Goal: Information Seeking & Learning: Check status

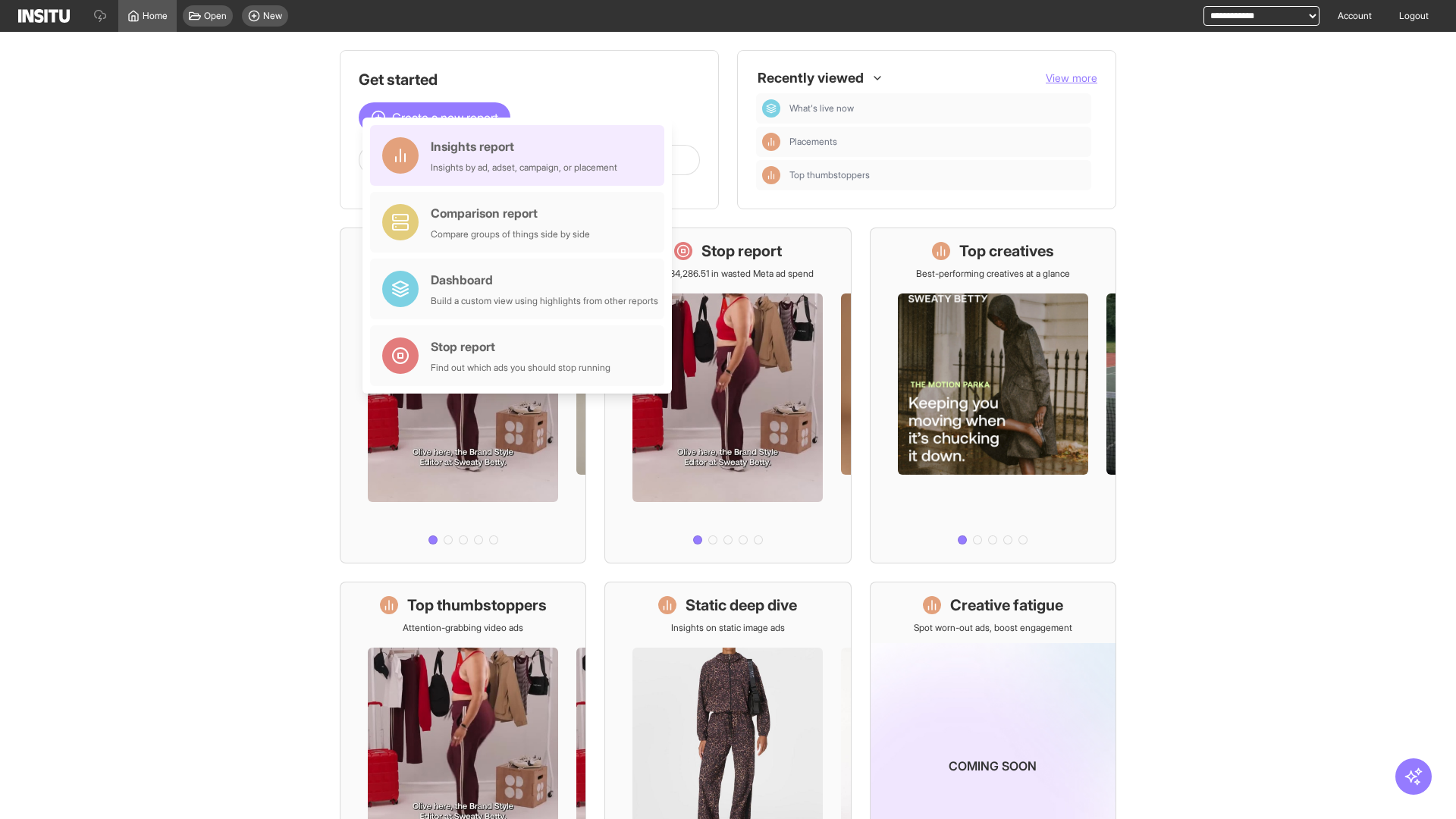
click at [521, 155] on div "Insights report Insights by ad, adset, campaign, or placement" at bounding box center [524, 155] width 187 height 36
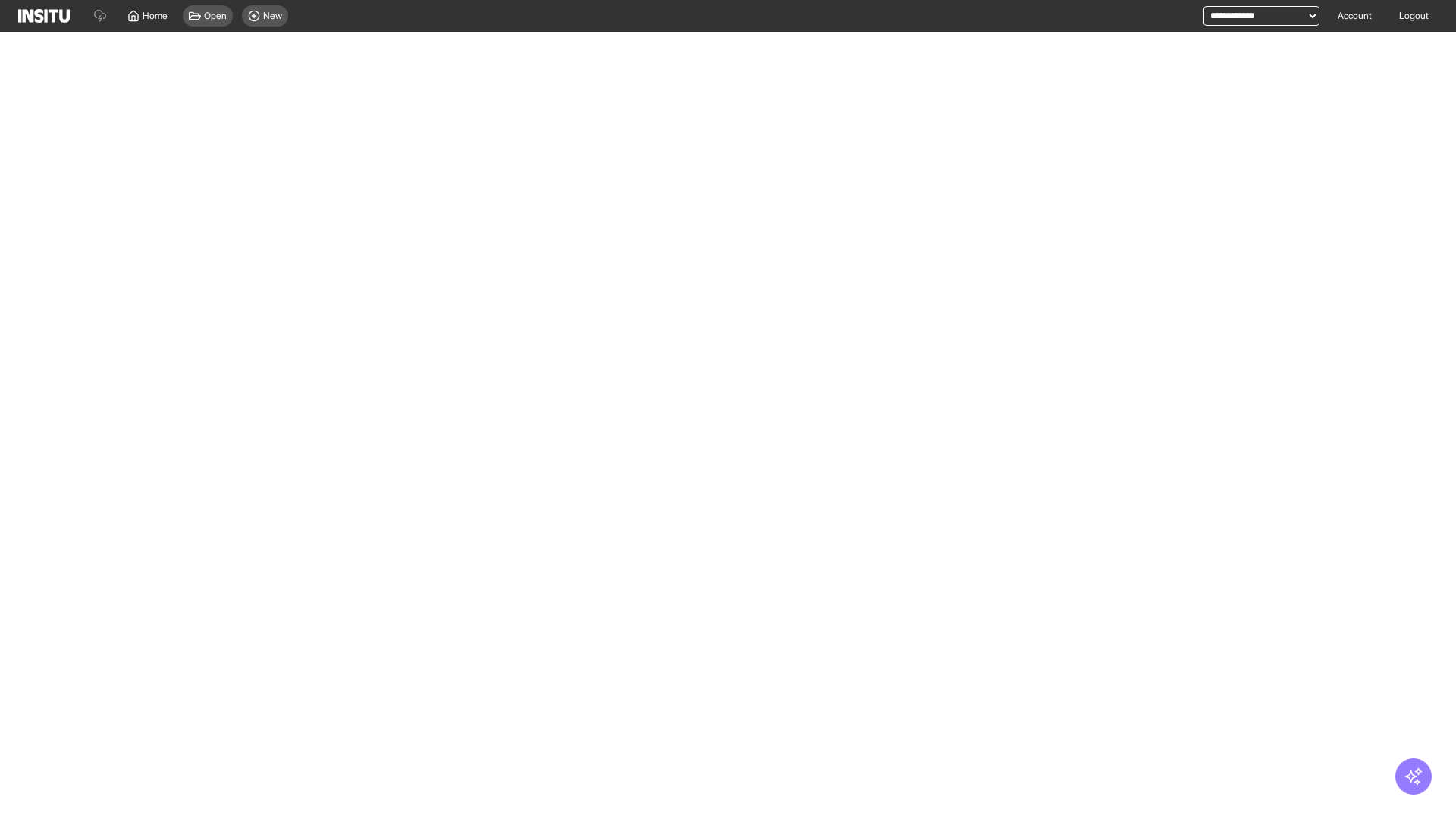
select select "**"
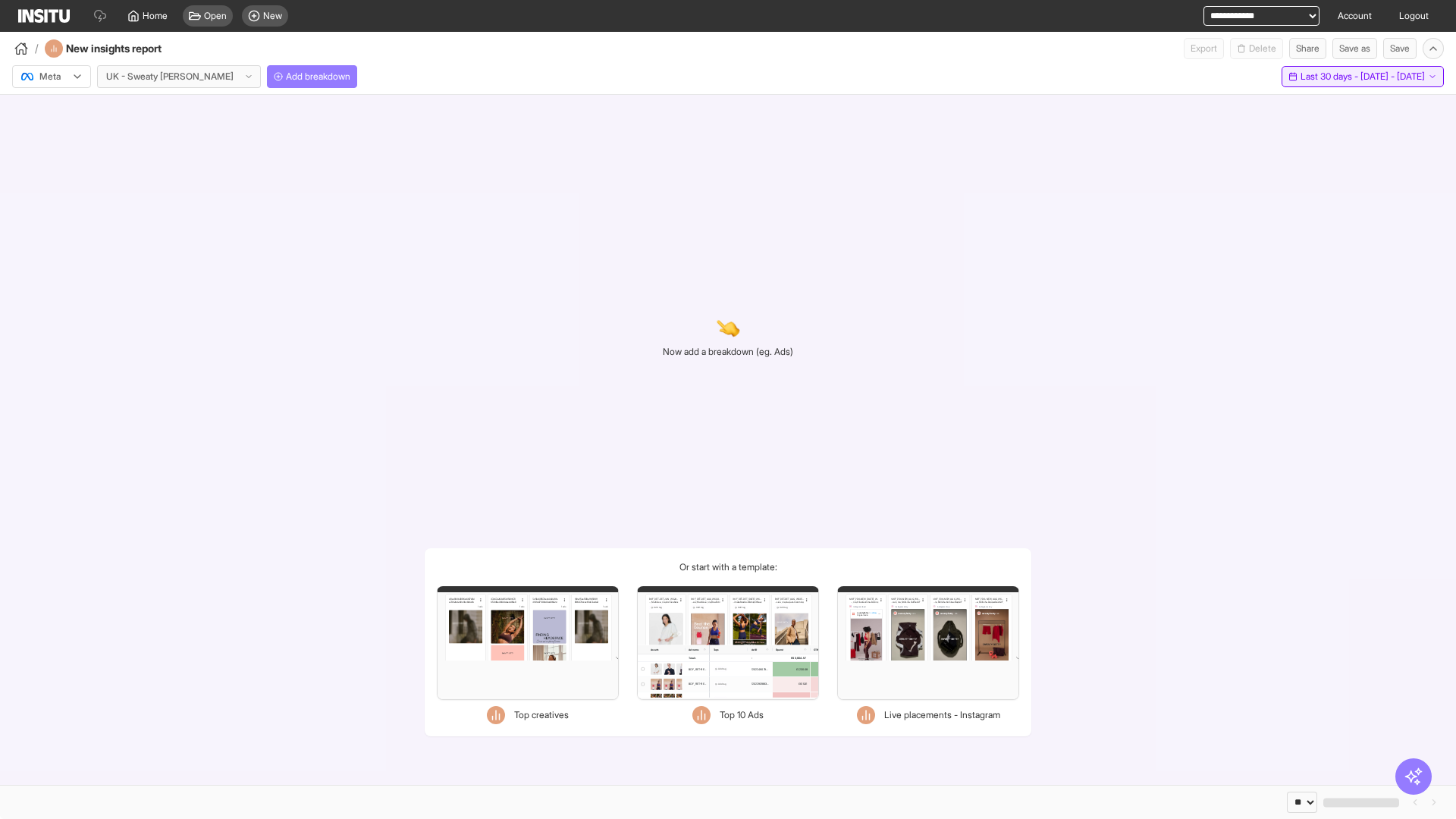
click at [1341, 76] on span "Last 30 days - [DATE] - [DATE]" at bounding box center [1363, 76] width 124 height 12
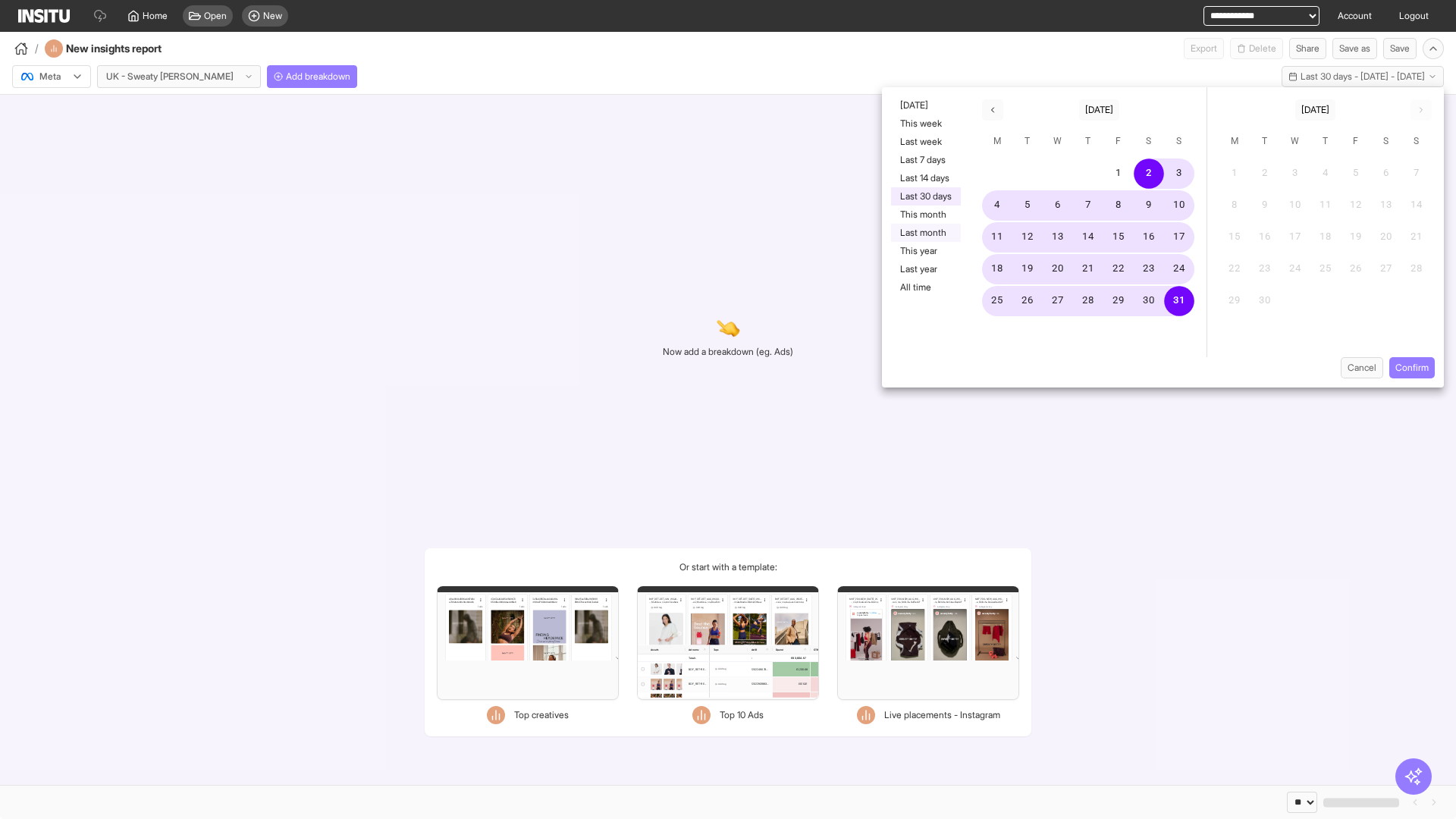
click at [925, 233] on button "Last month" at bounding box center [925, 233] width 70 height 18
